Goal: Find specific page/section

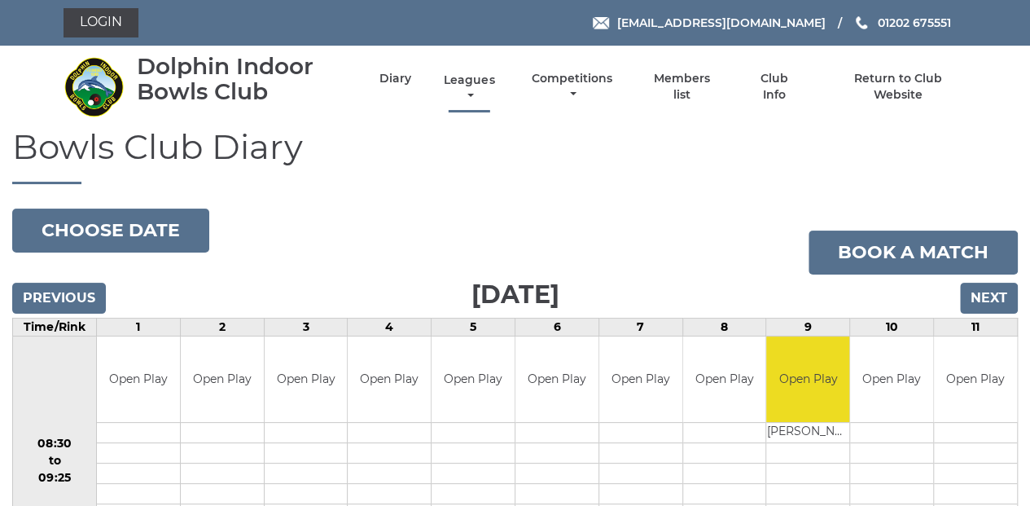
click at [471, 85] on link "Leagues" at bounding box center [469, 88] width 59 height 32
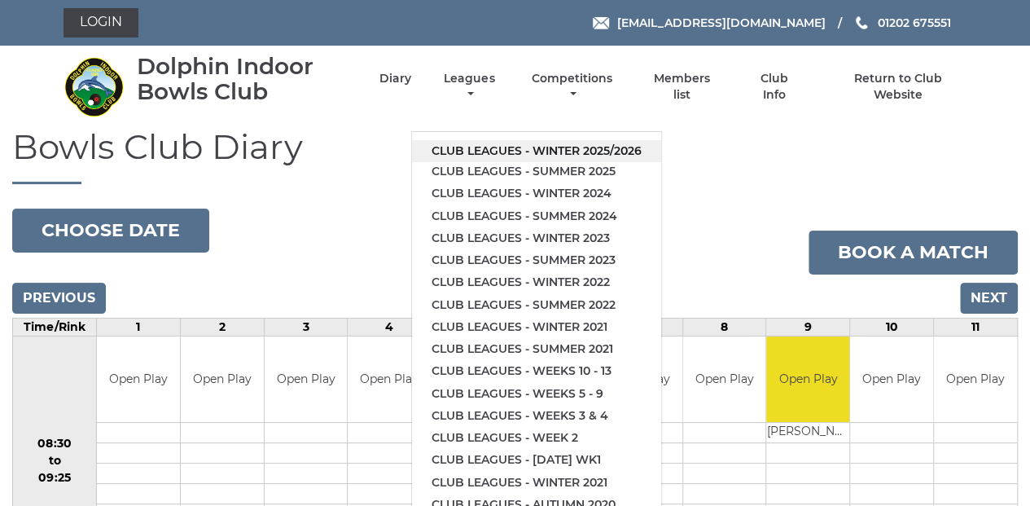
click at [554, 150] on link "Club leagues - Winter 2025/2026" at bounding box center [536, 151] width 249 height 22
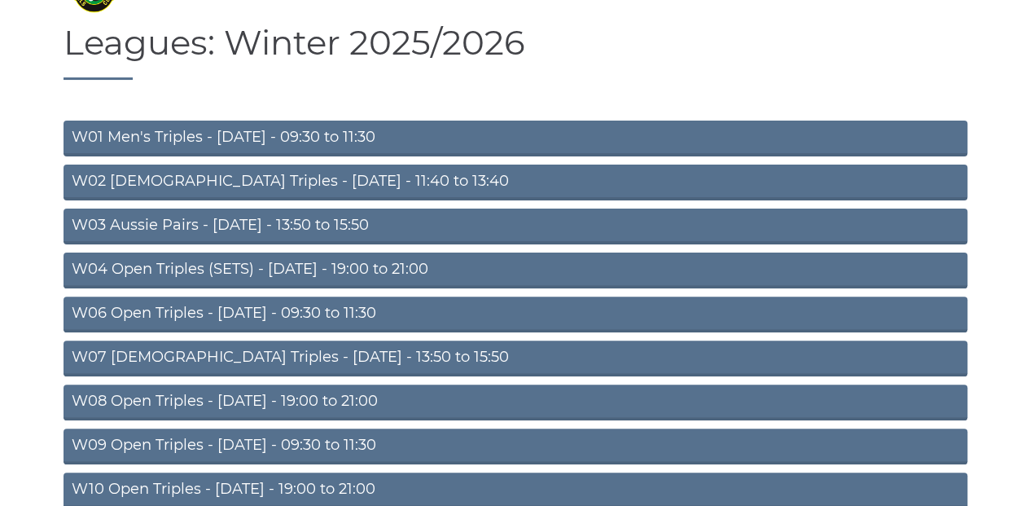
scroll to position [108, 0]
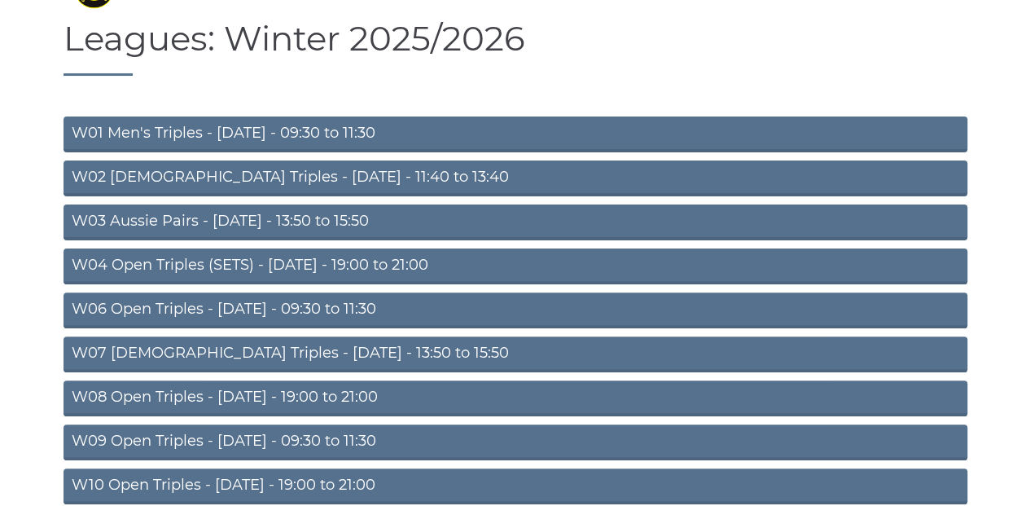
click at [503, 265] on link "W04 Open Triples (SETS) - [DATE] - 19:00 to 21:00" at bounding box center [516, 266] width 904 height 36
